Goal: Task Accomplishment & Management: Complete application form

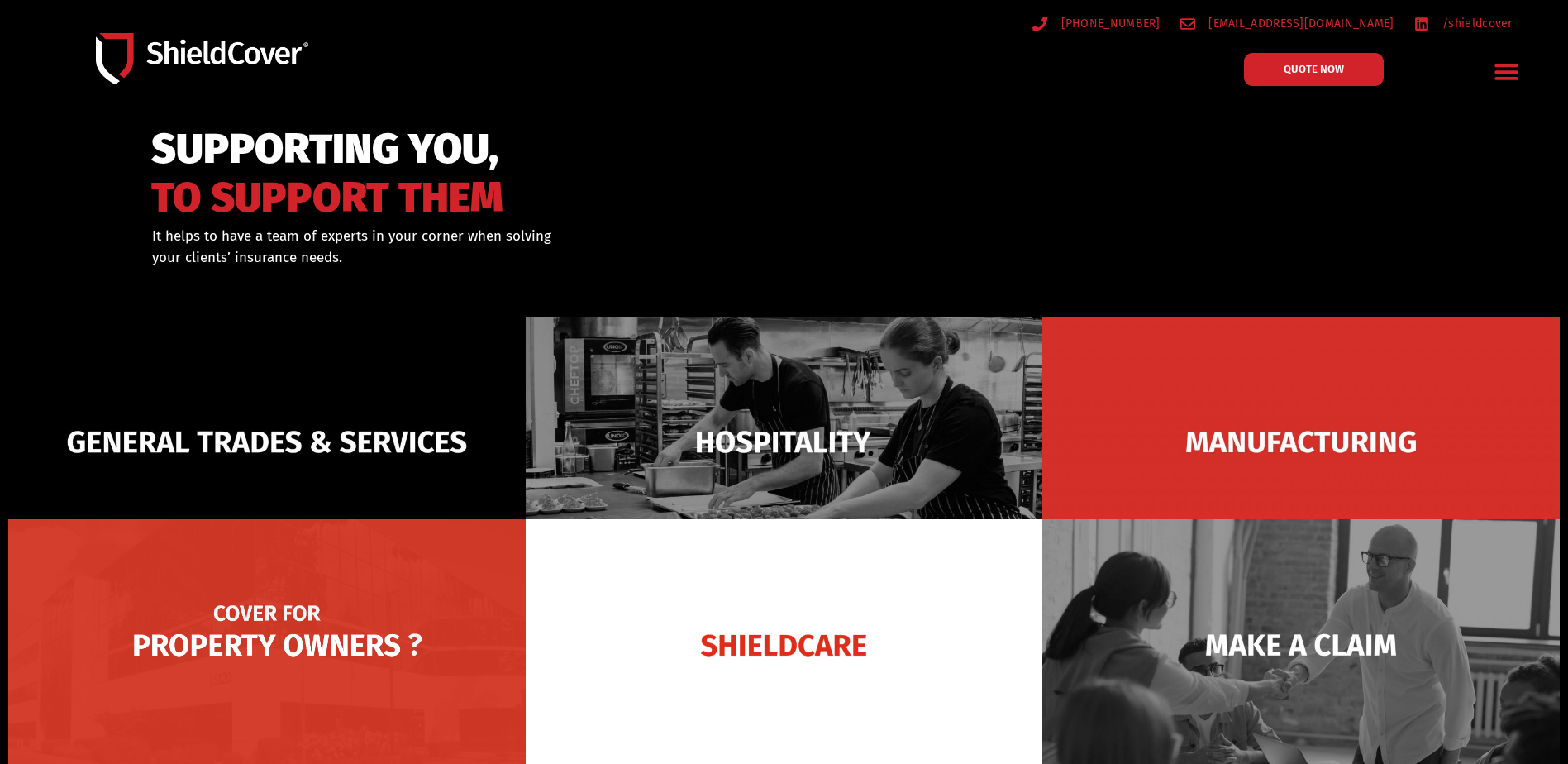
click at [320, 634] on img at bounding box center [267, 644] width 517 height 251
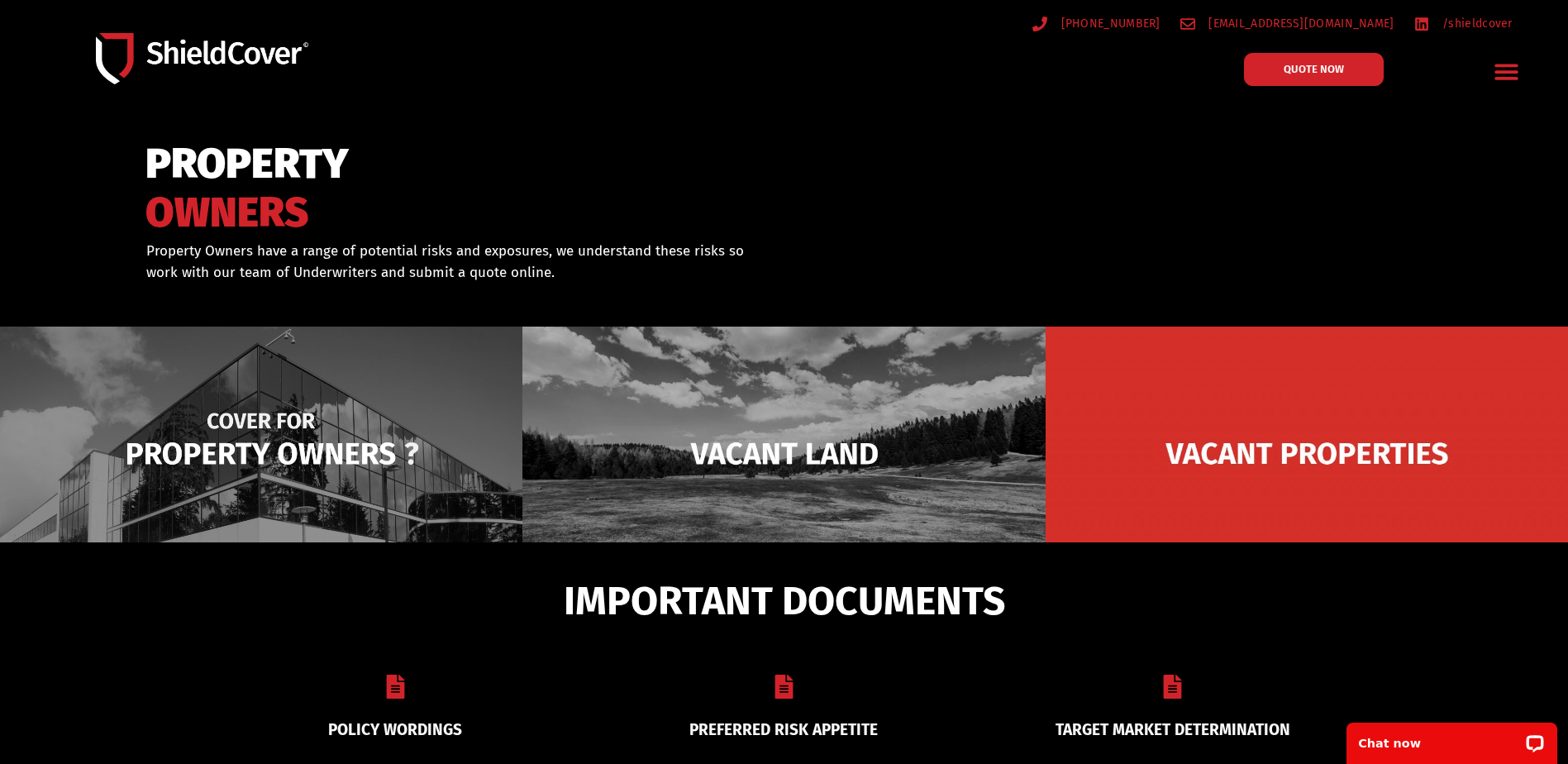
click at [385, 459] on img at bounding box center [261, 454] width 522 height 254
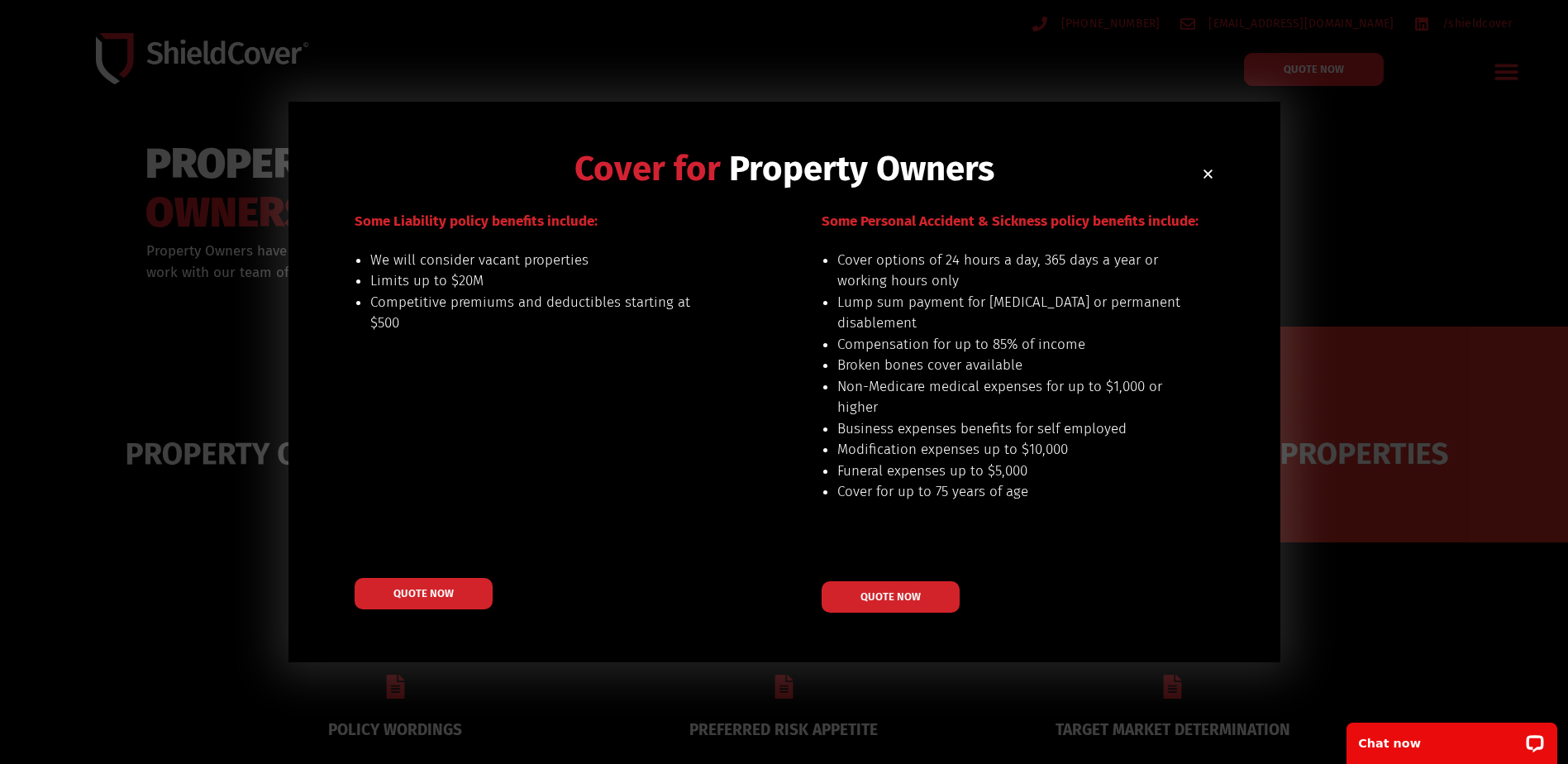
click at [422, 575] on div "Some Liability policy benefits include: We will consider vacant properties Limi…" at bounding box center [548, 411] width 387 height 402
click at [462, 587] on link "QUOTE NOW" at bounding box center [422, 594] width 152 height 35
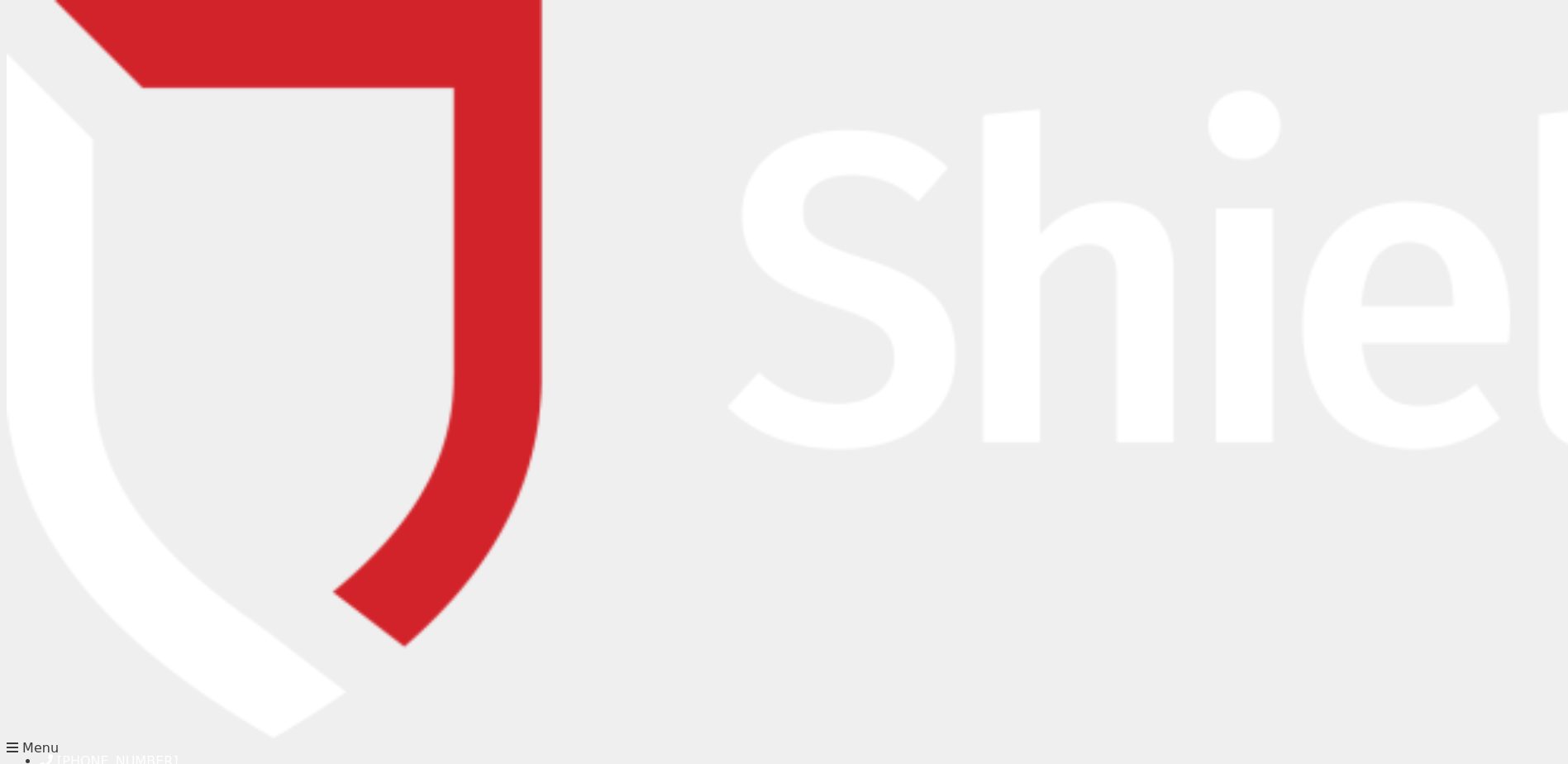
type input "Christian"
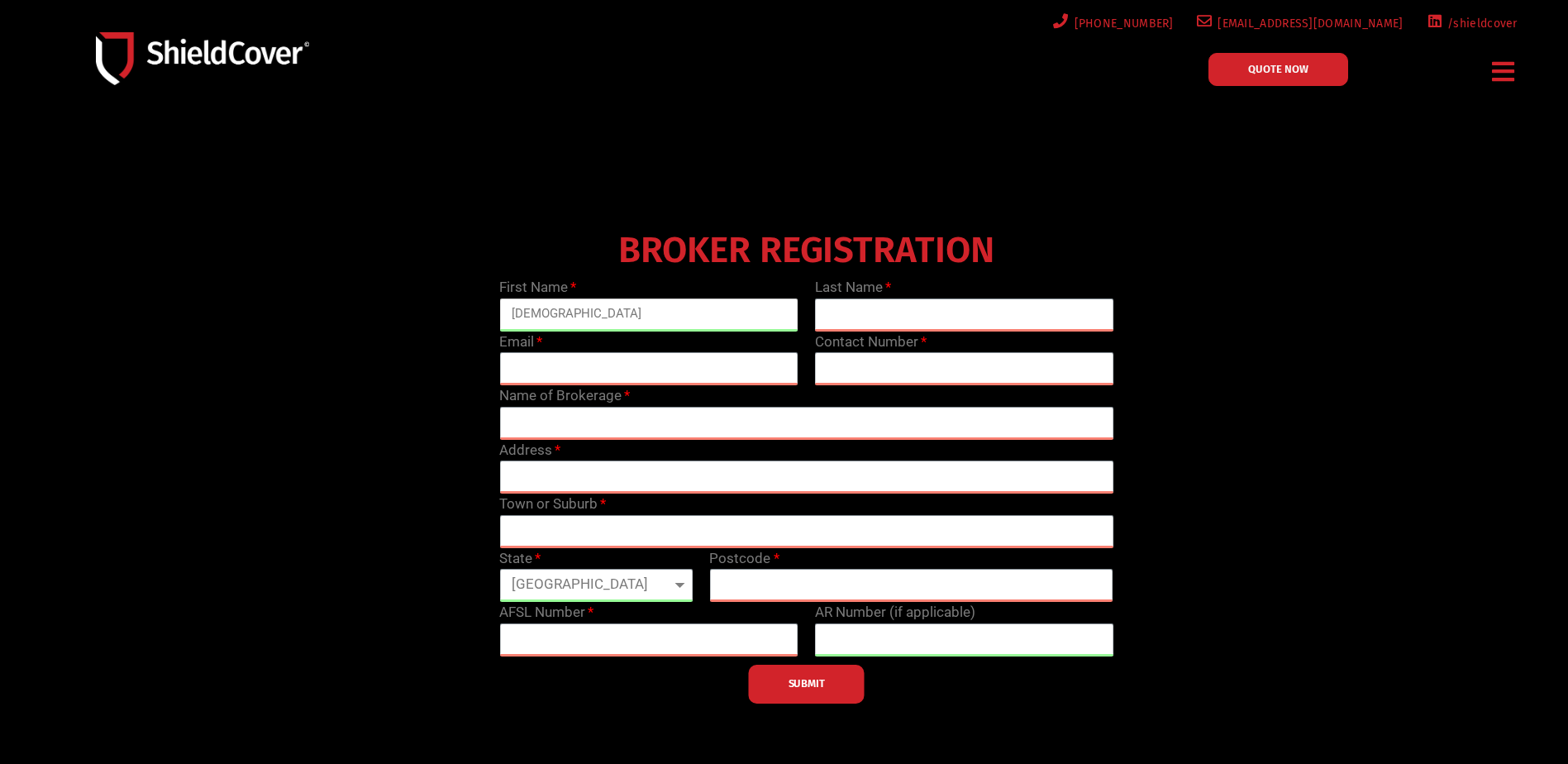
click at [553, 304] on input "Christian" at bounding box center [648, 315] width 299 height 33
click at [898, 314] on input "text" at bounding box center [965, 315] width 299 height 33
type input "Monzon"
type input "christianm@eastwest.com.au"
type input "1800809132"
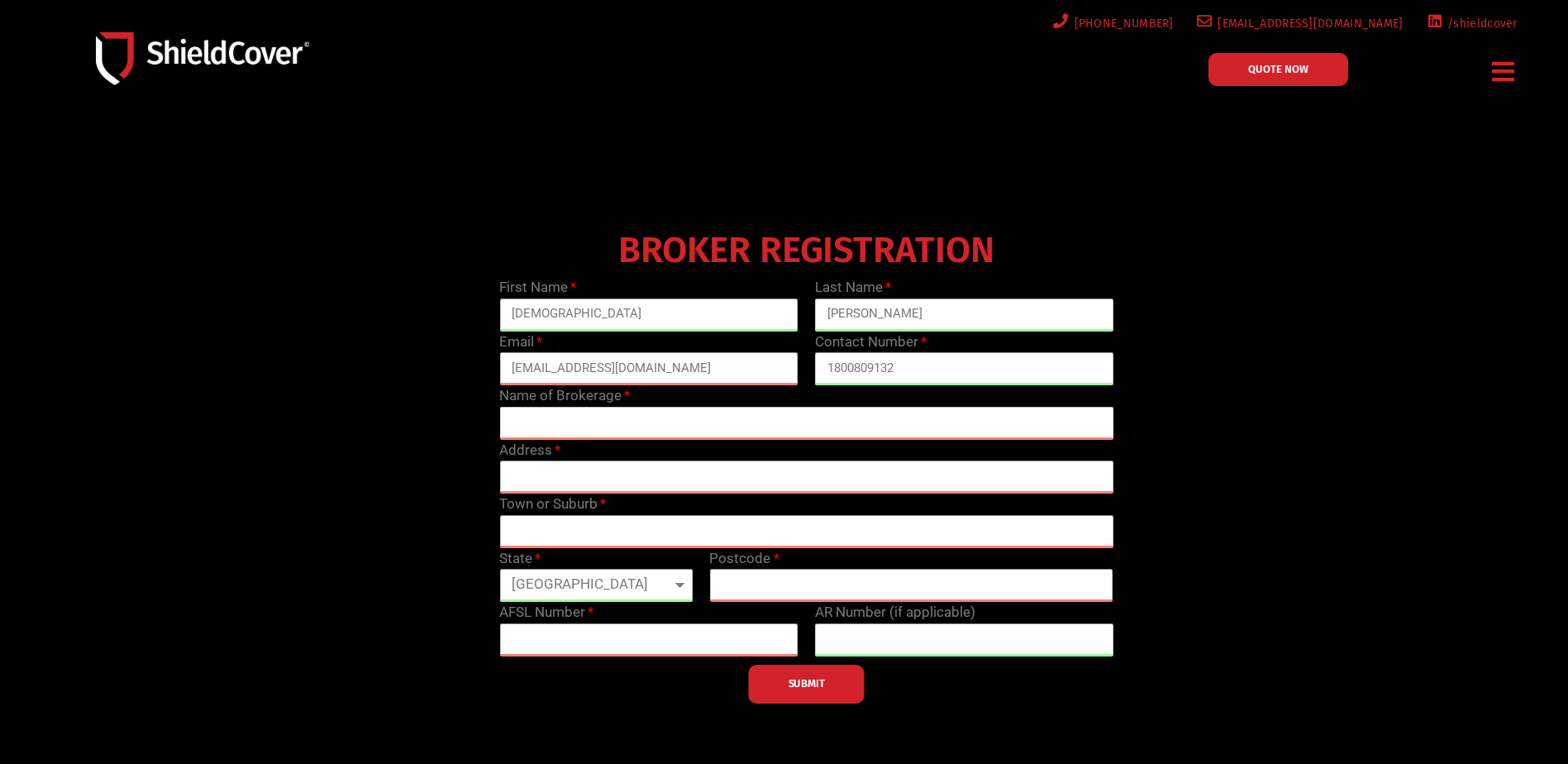
click at [774, 419] on input "text" at bounding box center [806, 423] width 614 height 33
type input "East West Insurance Brokers"
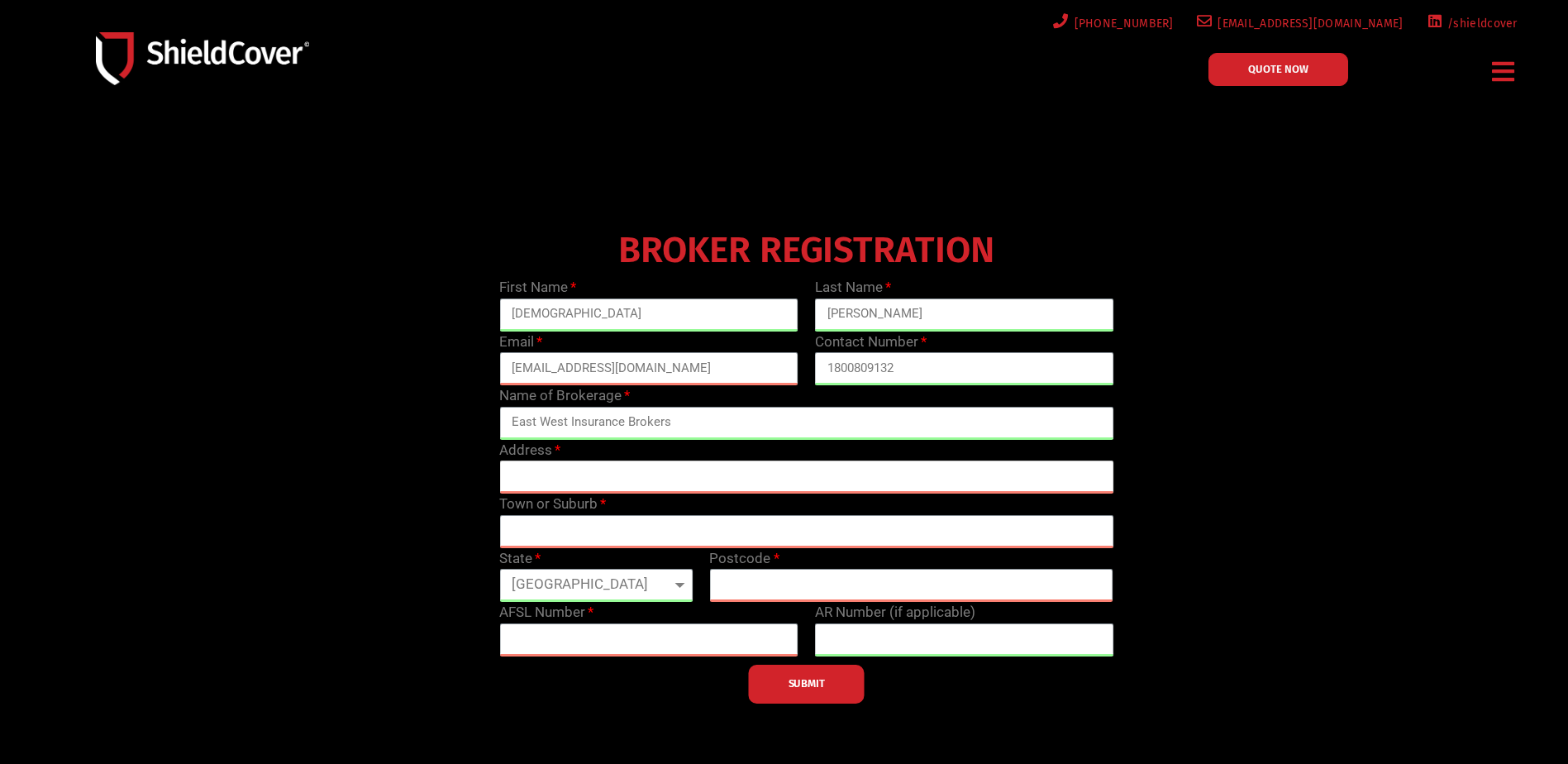
click at [558, 475] on input "text" at bounding box center [806, 477] width 614 height 33
paste input "19 Rosedale Street (PO Box 239) Coopers Plains QLD 4108"
type input "19 Rosedale Street (PO Box 239) Coopers Plains QLD 4108"
click at [600, 535] on input "text" at bounding box center [806, 531] width 614 height 33
drag, startPoint x: 794, startPoint y: 476, endPoint x: 807, endPoint y: 490, distance: 19.1
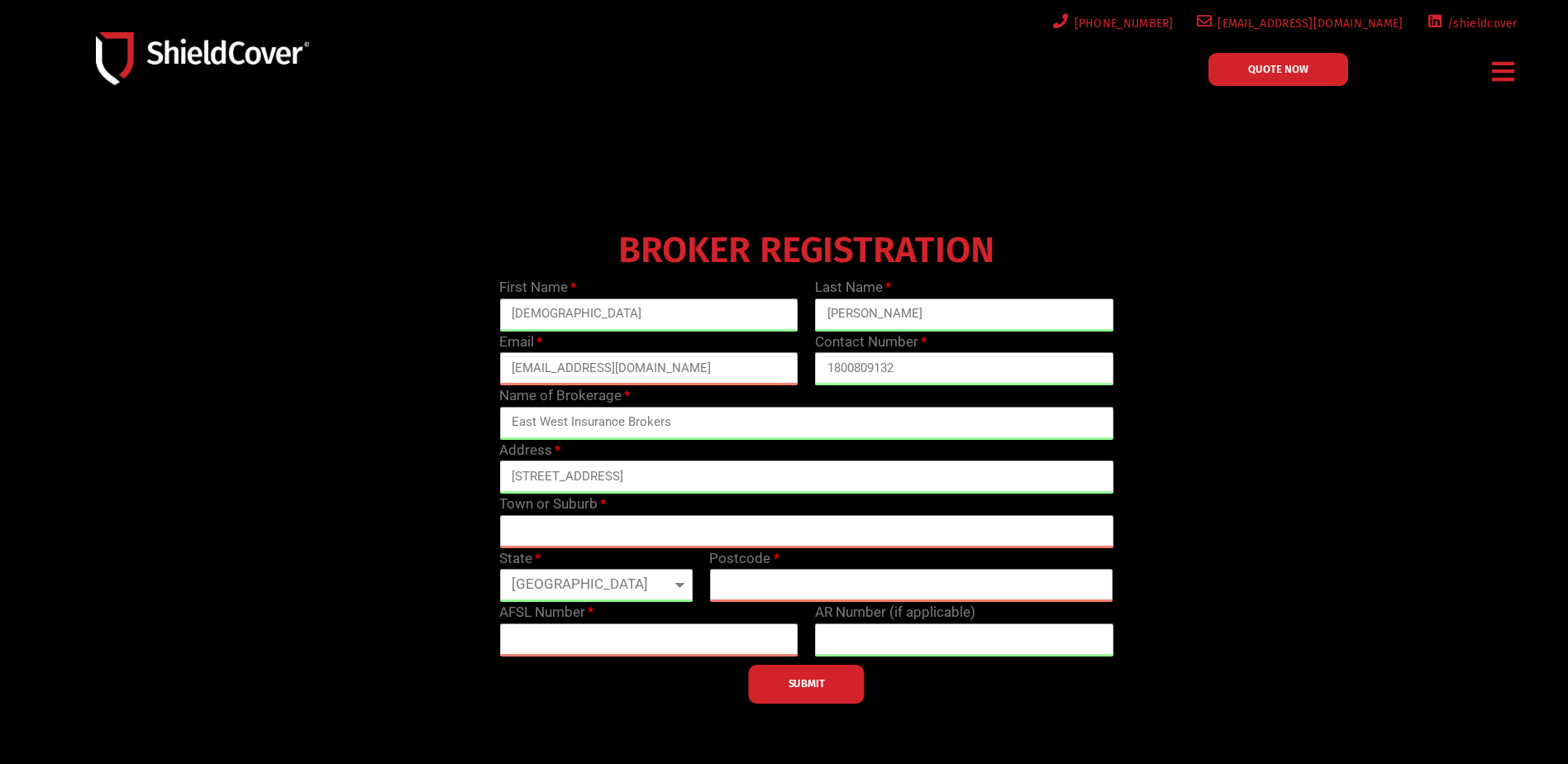
click at [801, 485] on input "19 Rosedale Street (PO Box 239) Coopers Plains QLD 4108" at bounding box center [806, 477] width 614 height 33
click at [748, 529] on input "text" at bounding box center [806, 531] width 614 height 33
paste input "[GEOGRAPHIC_DATA]"
type input "[GEOGRAPHIC_DATA]"
click at [781, 582] on input "text" at bounding box center [911, 585] width 404 height 33
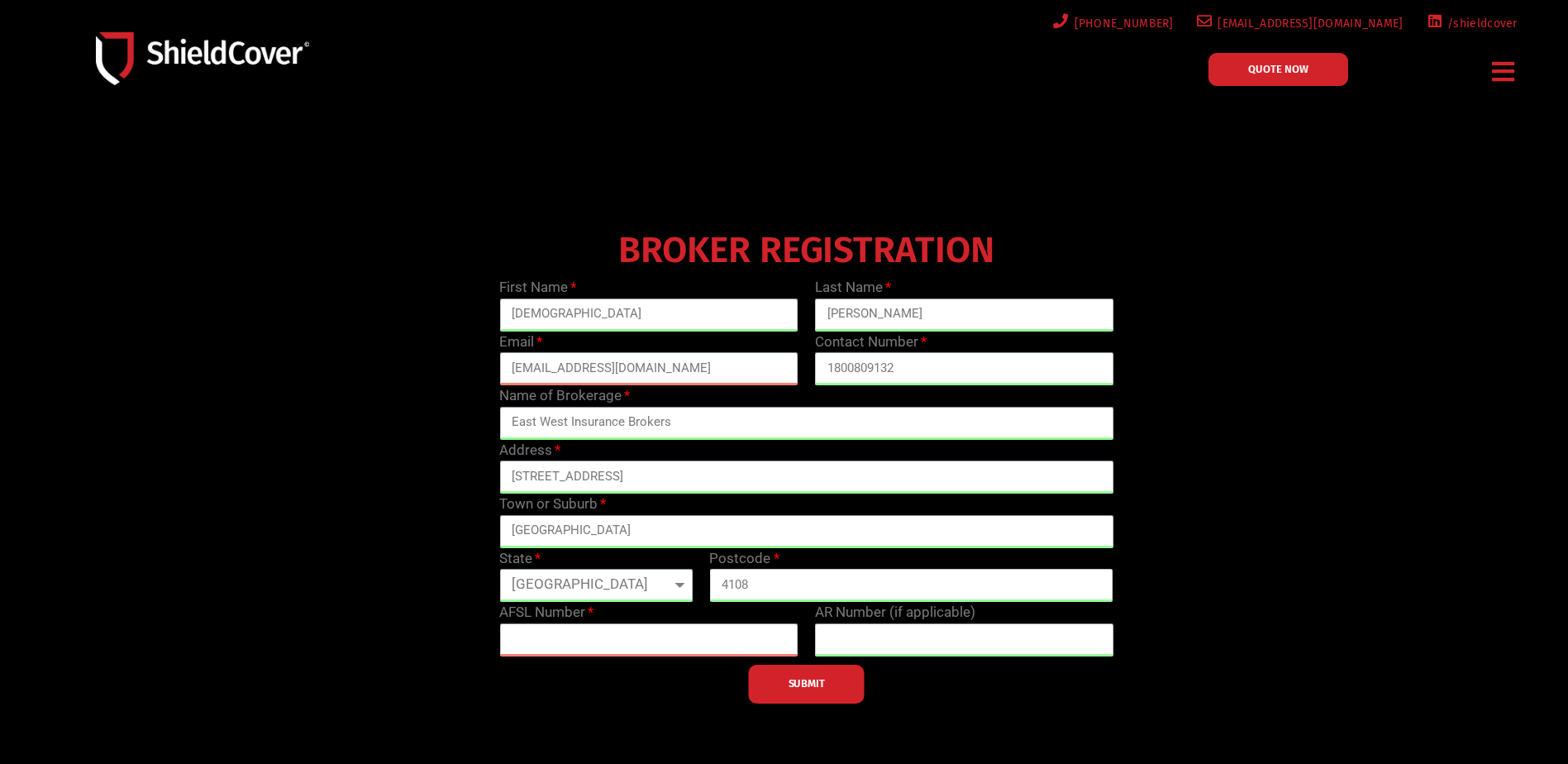
type input "4108"
click at [700, 650] on input "text" at bounding box center [648, 640] width 299 height 33
click at [654, 648] on input "text" at bounding box center [648, 640] width 299 height 33
paste input "230041"
type input "230041"
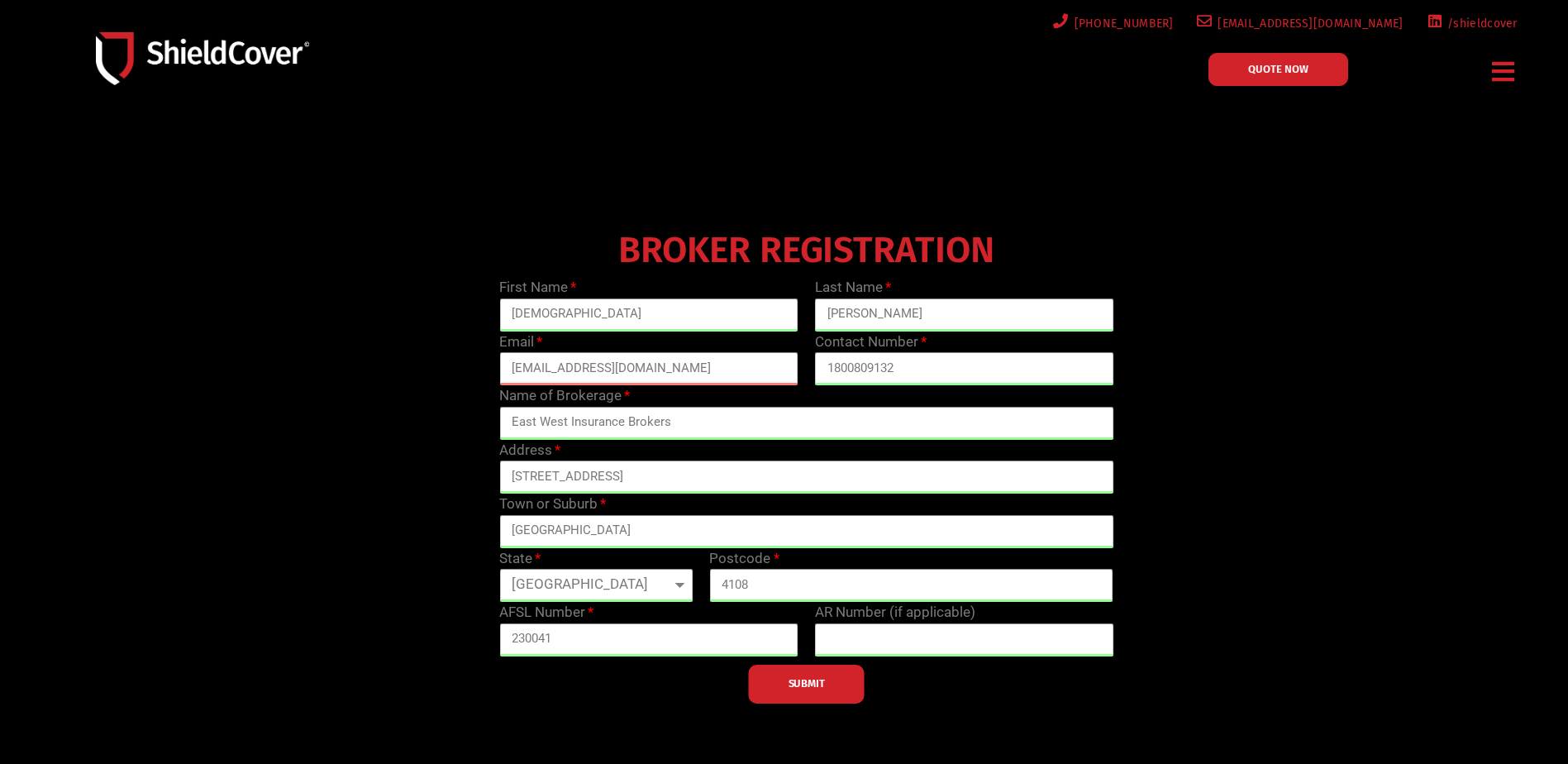
drag, startPoint x: 674, startPoint y: 682, endPoint x: 732, endPoint y: 682, distance: 58.0
click at [680, 682] on div "SUBMIT" at bounding box center [806, 680] width 630 height 47
click at [782, 684] on button "SUBMIT" at bounding box center [806, 683] width 116 height 39
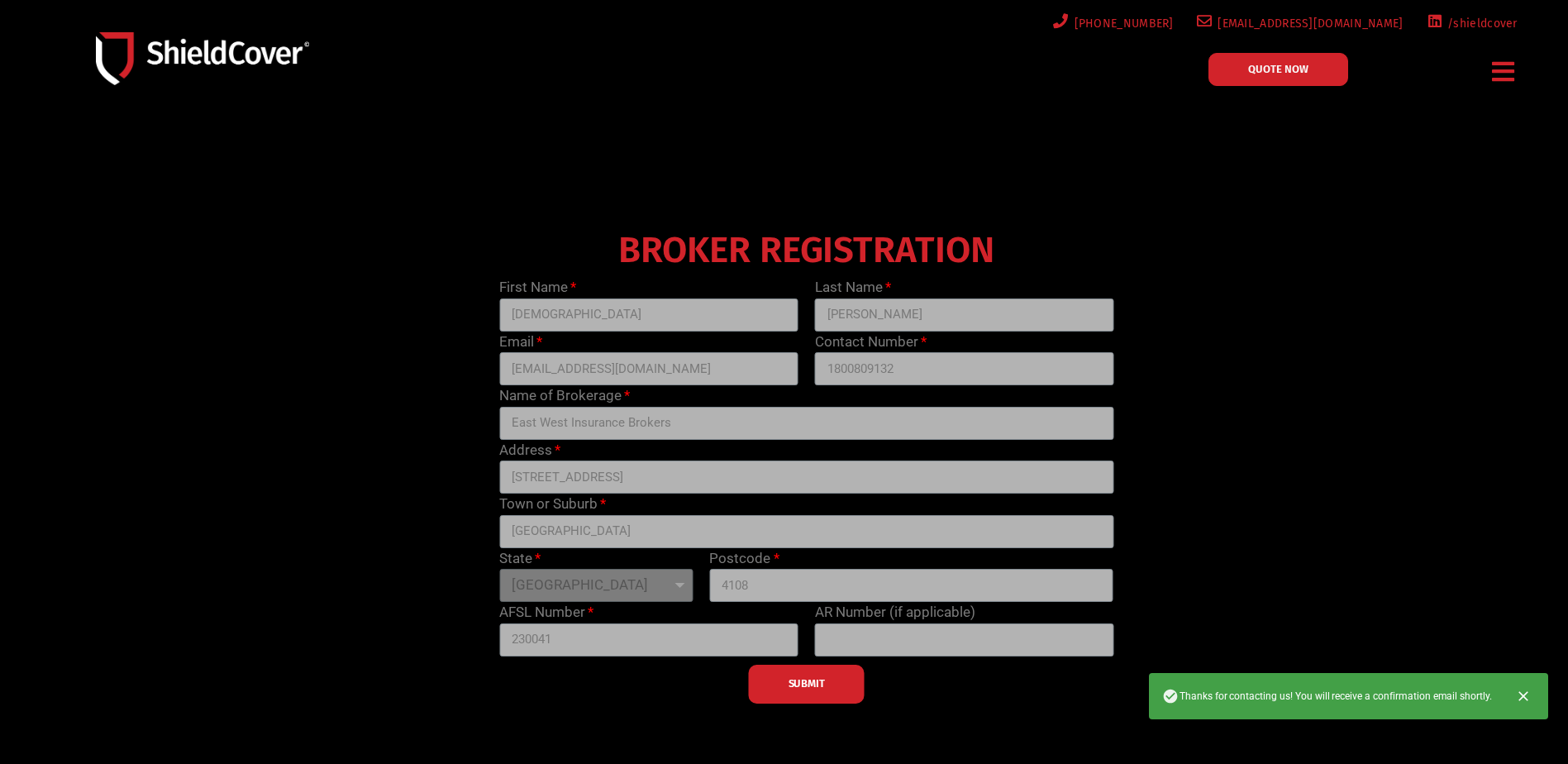
click at [1395, 258] on div "BROKER REGISTRATION First Name Christian Last Name Monzon Email christianm@east…" at bounding box center [807, 463] width 1261 height 479
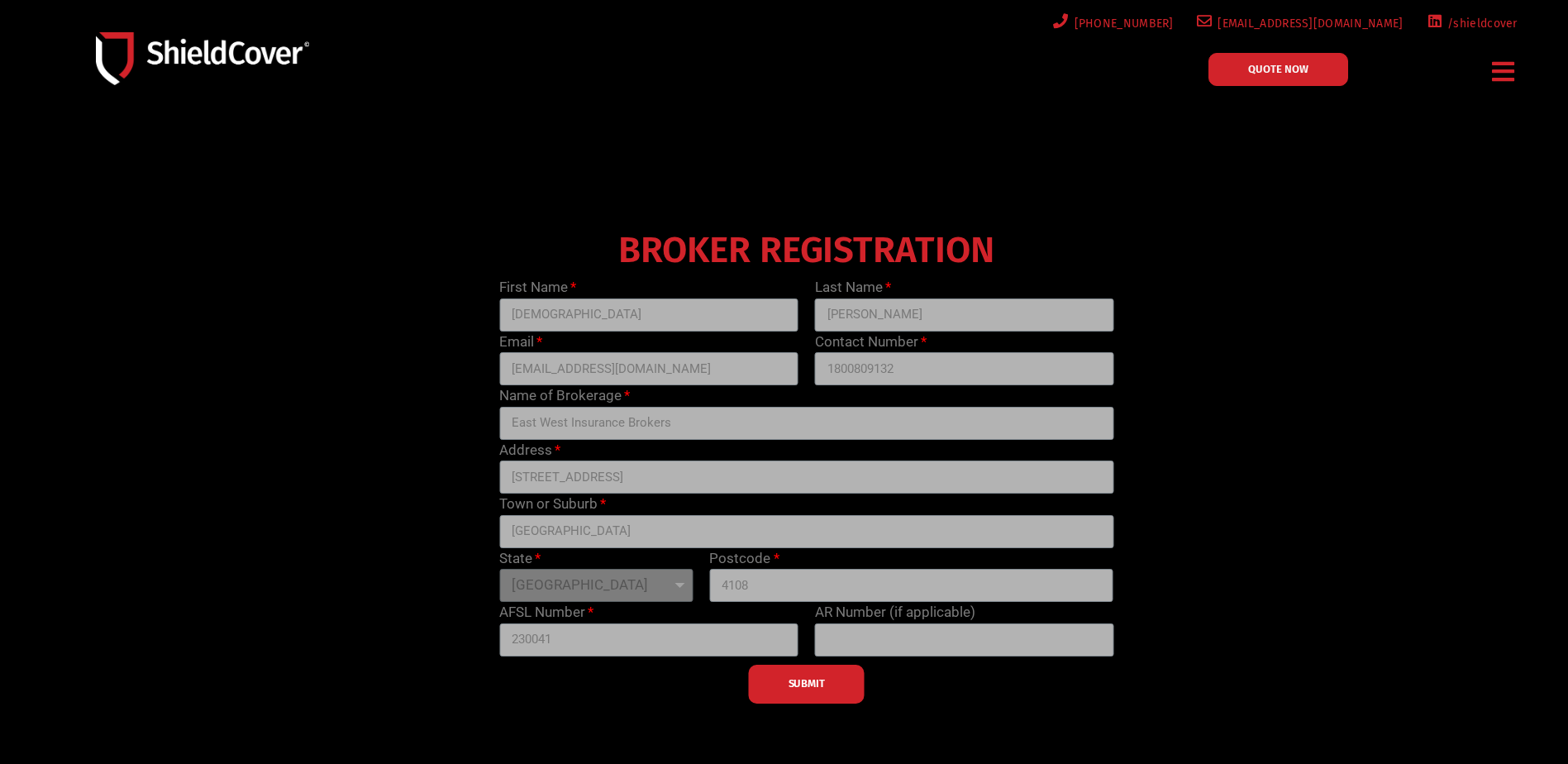
click at [929, 675] on div "SUBMIT" at bounding box center [806, 680] width 630 height 47
click at [897, 683] on div "SUBMIT" at bounding box center [806, 680] width 630 height 47
drag, startPoint x: 1289, startPoint y: 180, endPoint x: 1311, endPoint y: 81, distance: 101.4
click at [1291, 172] on div at bounding box center [784, 474] width 1568 height 712
click at [1304, 70] on span "QUOTE NOW" at bounding box center [1278, 69] width 60 height 10
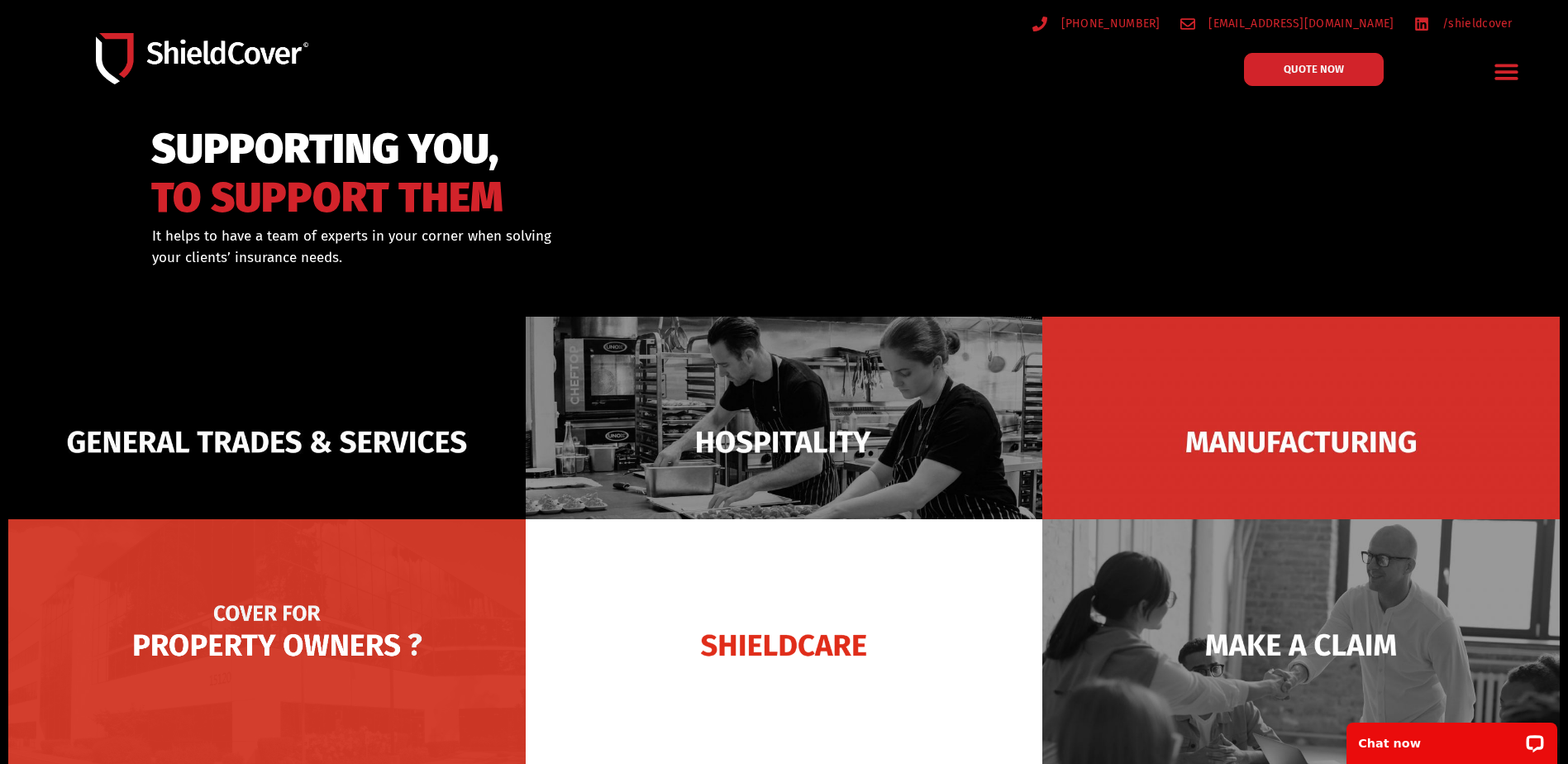
click at [344, 647] on img at bounding box center [267, 644] width 517 height 251
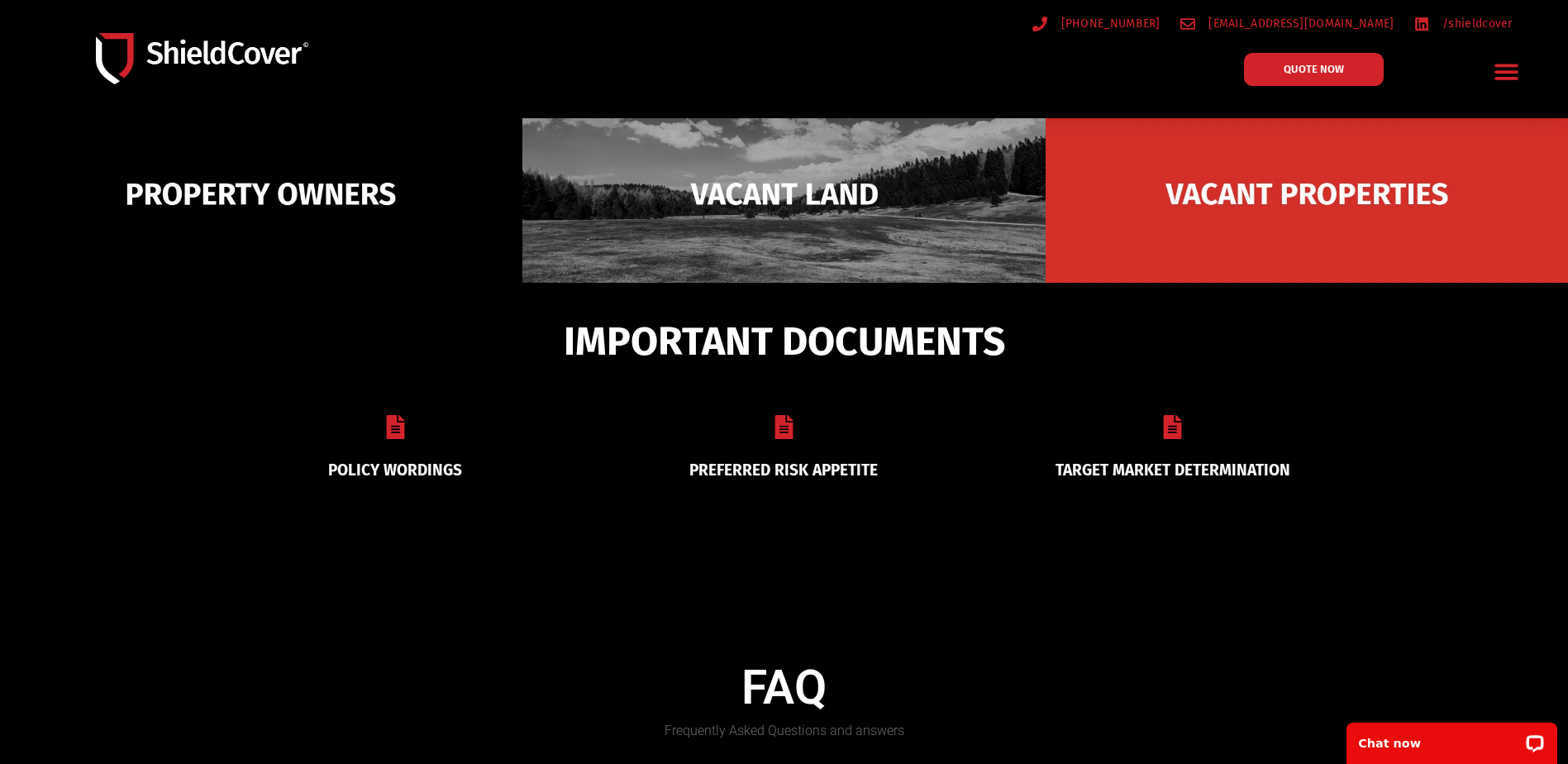
scroll to position [37, 0]
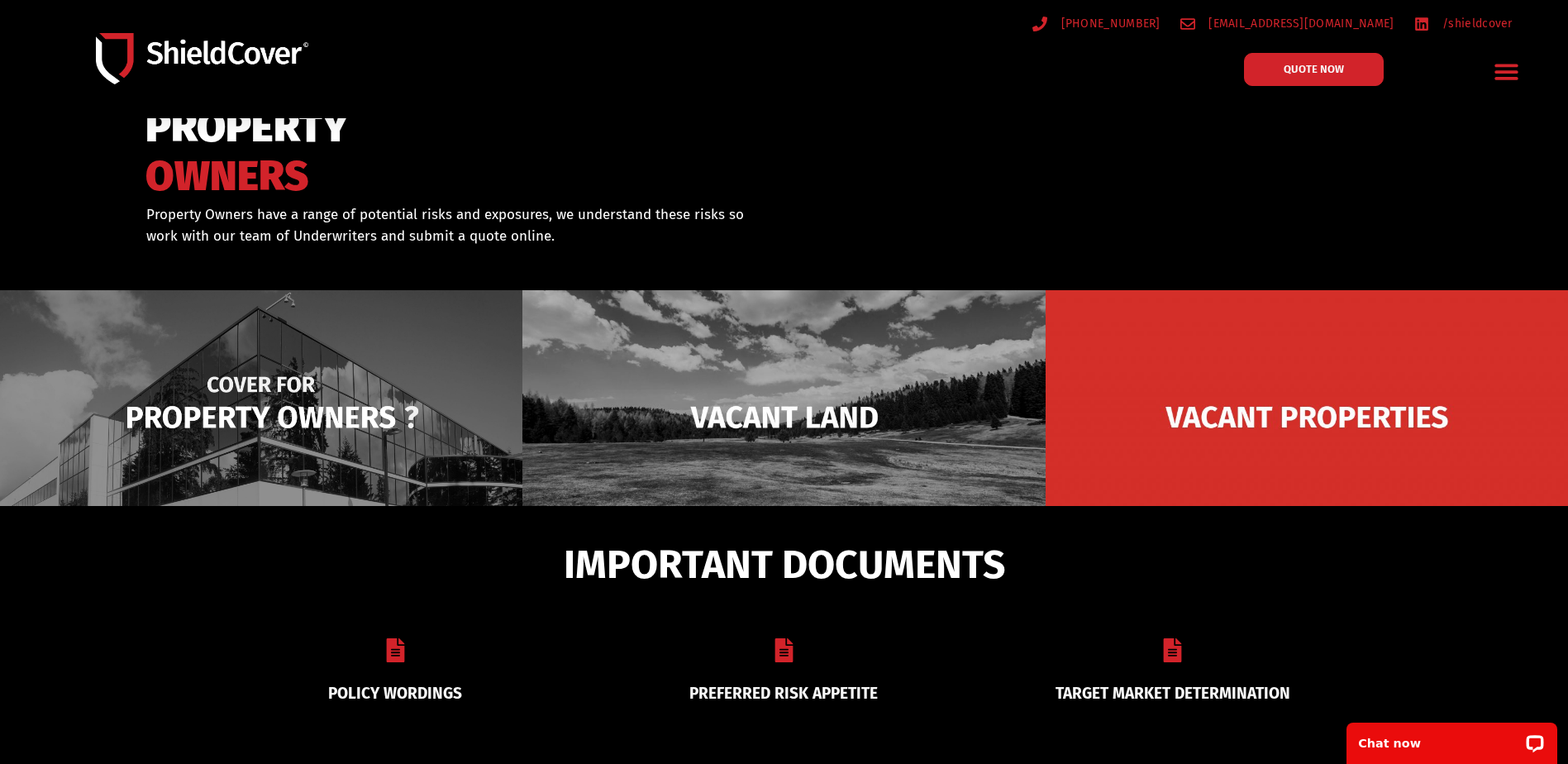
click at [329, 413] on img at bounding box center [261, 417] width 522 height 254
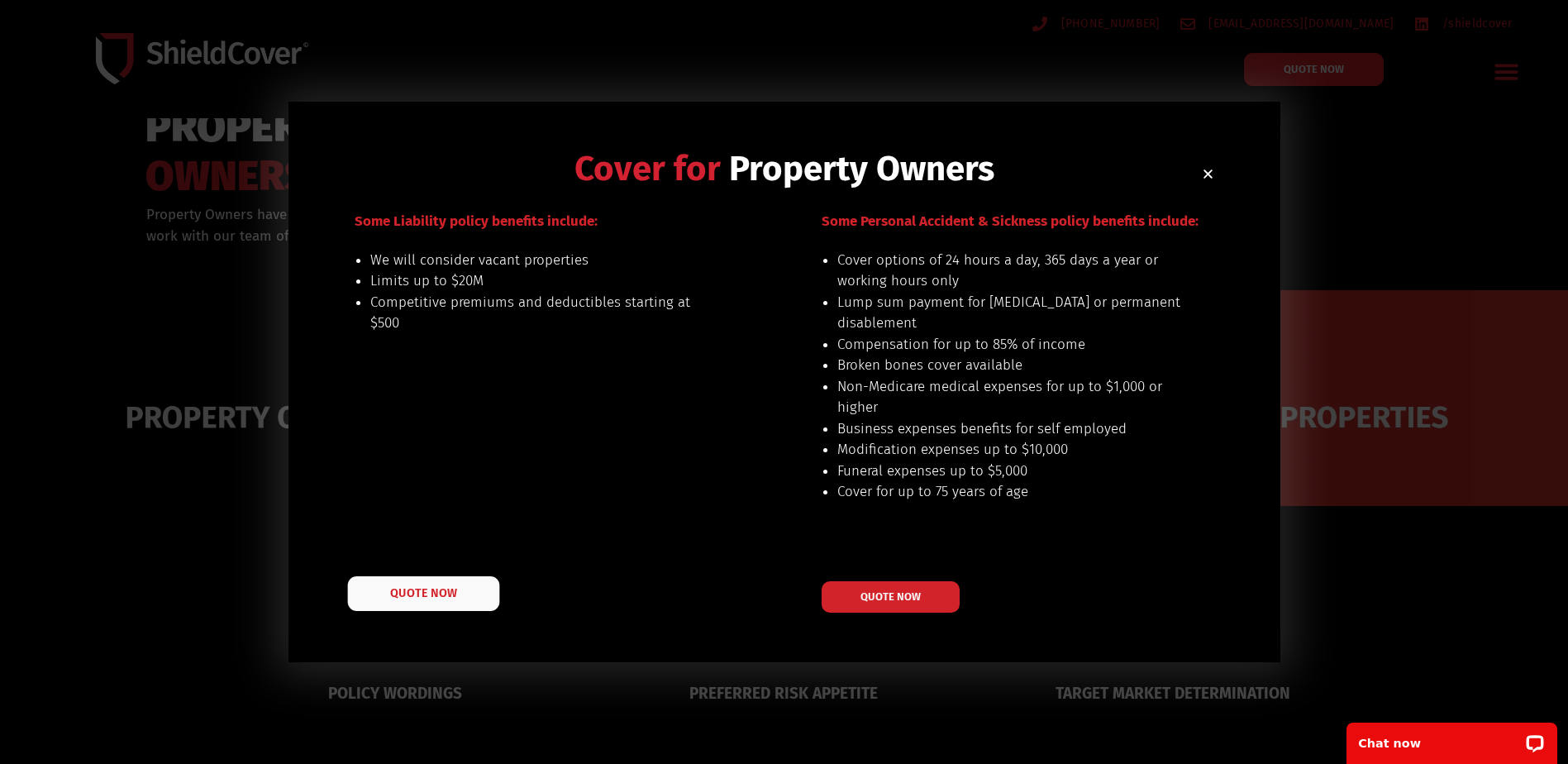
click at [416, 585] on link "QUOTE NOW" at bounding box center [422, 594] width 152 height 35
